Goal: Information Seeking & Learning: Find specific fact

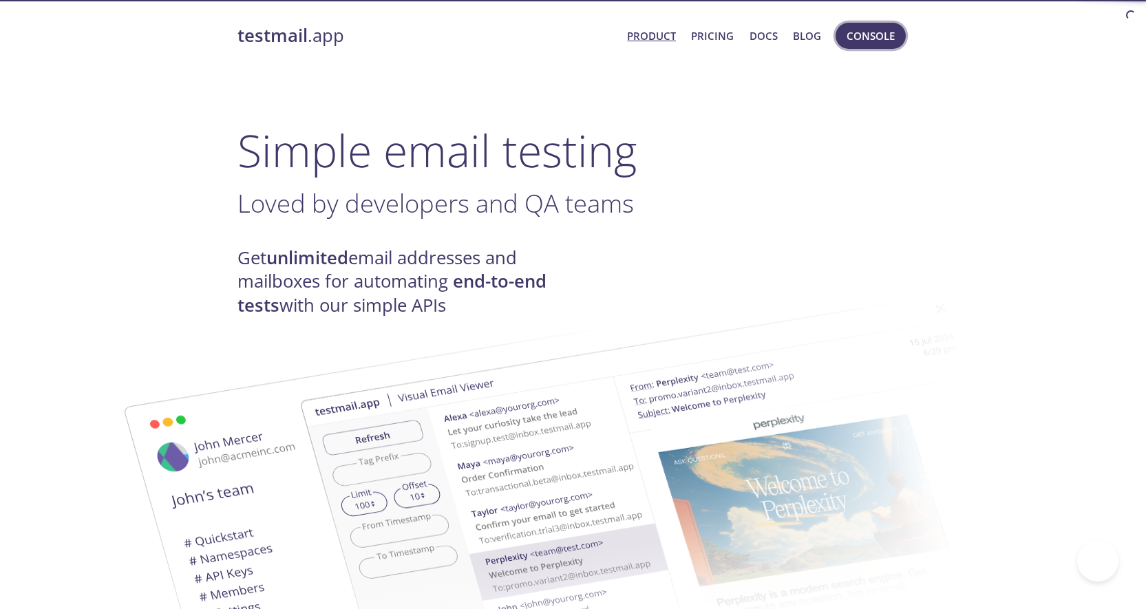
click at [875, 41] on span "Console" at bounding box center [871, 36] width 48 height 18
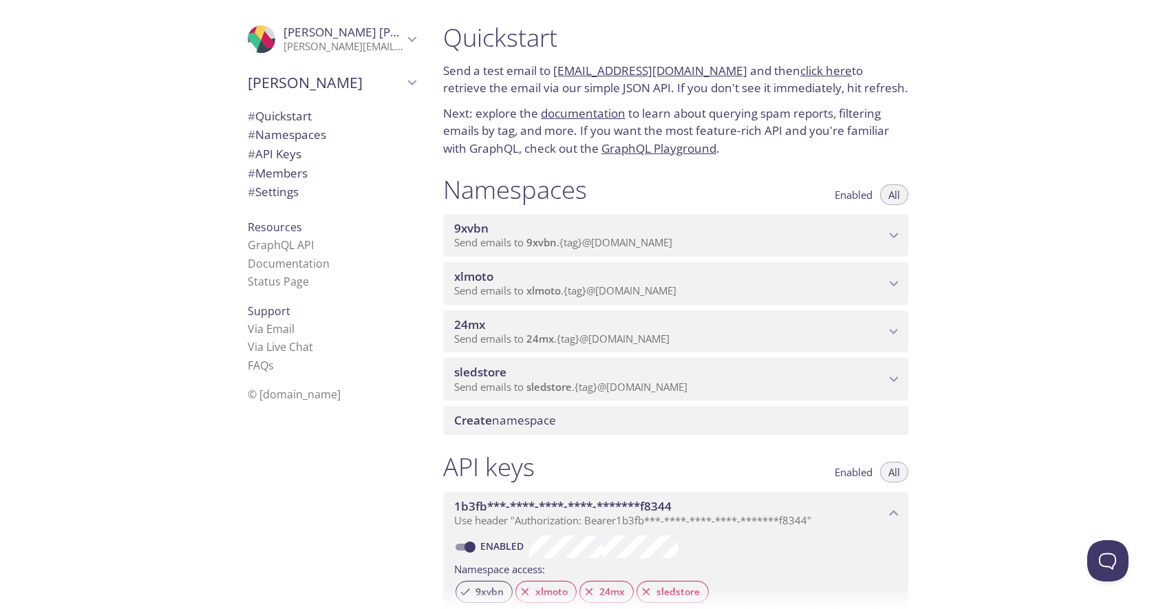
click at [490, 226] on span "9xvbn" at bounding box center [669, 228] width 431 height 15
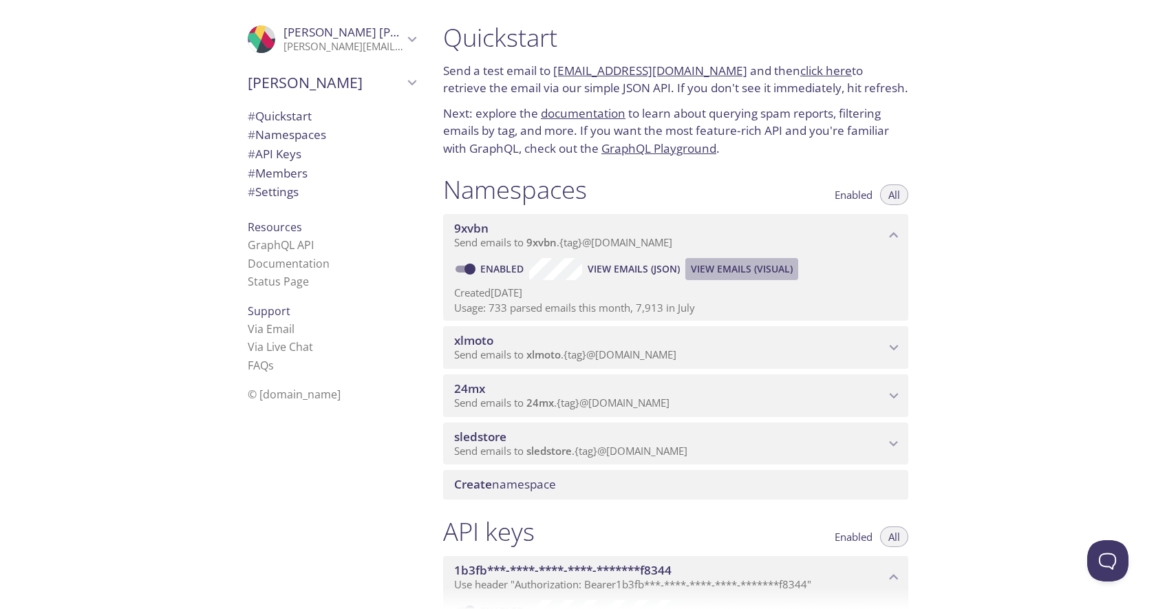
click at [723, 278] on button "View Emails (Visual)" at bounding box center [741, 269] width 113 height 22
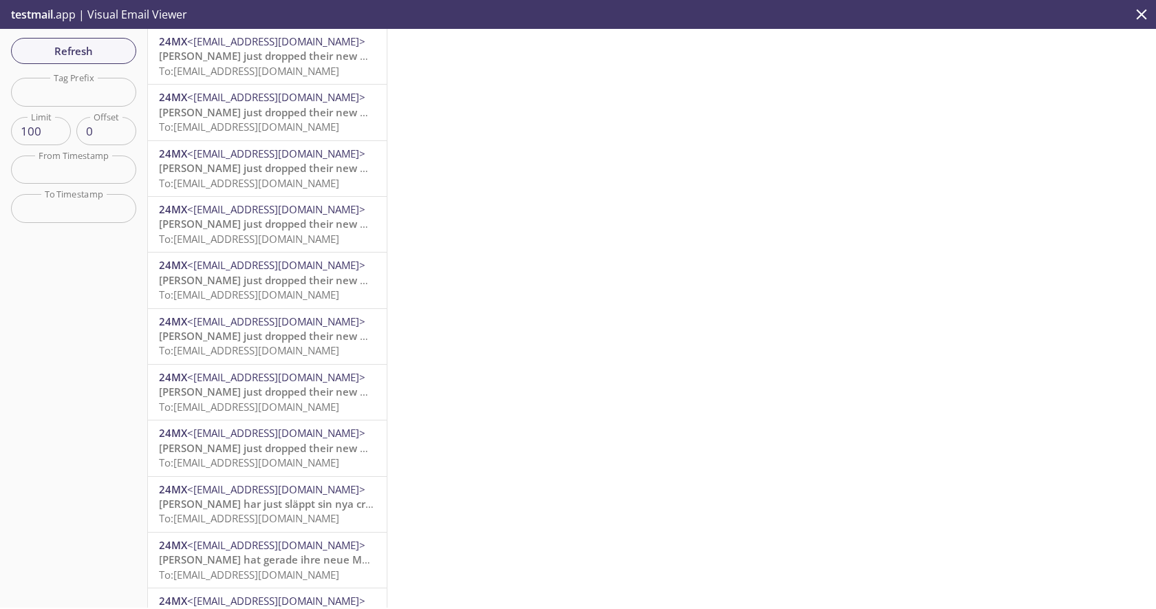
click at [279, 68] on span "To: [EMAIL_ADDRESS][DOMAIN_NAME]" at bounding box center [249, 71] width 180 height 14
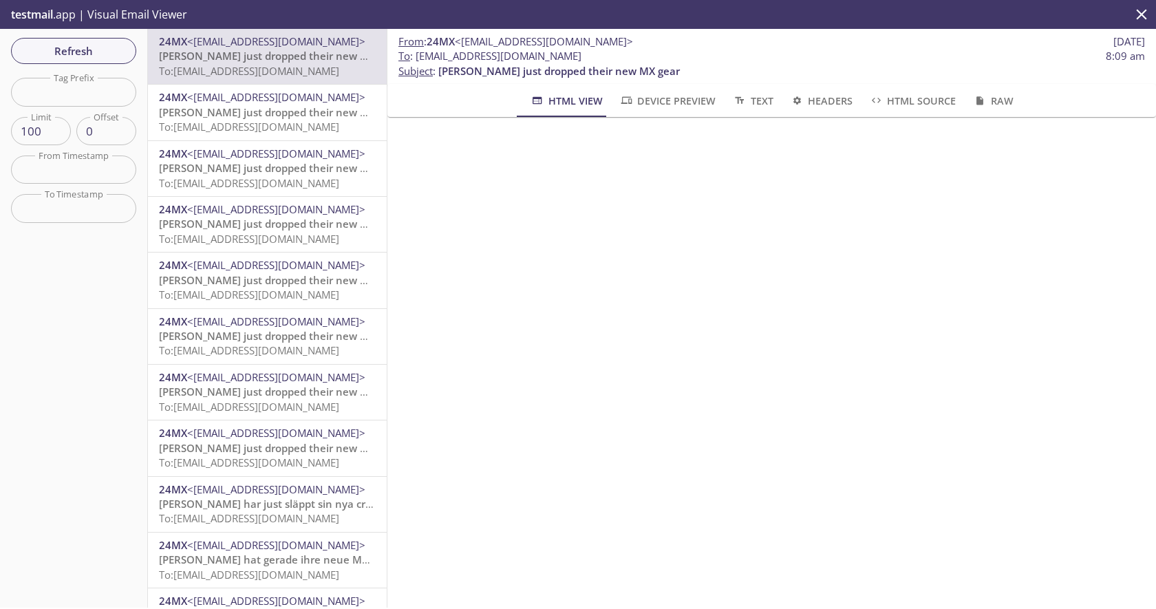
drag, startPoint x: 593, startPoint y: 55, endPoint x: 417, endPoint y: 57, distance: 176.2
click at [417, 57] on span "To : [EMAIL_ADDRESS][DOMAIN_NAME] 8:09 am" at bounding box center [771, 56] width 747 height 14
copy span "[EMAIL_ADDRESS][DOMAIN_NAME]"
